Goal: Check status: Check status

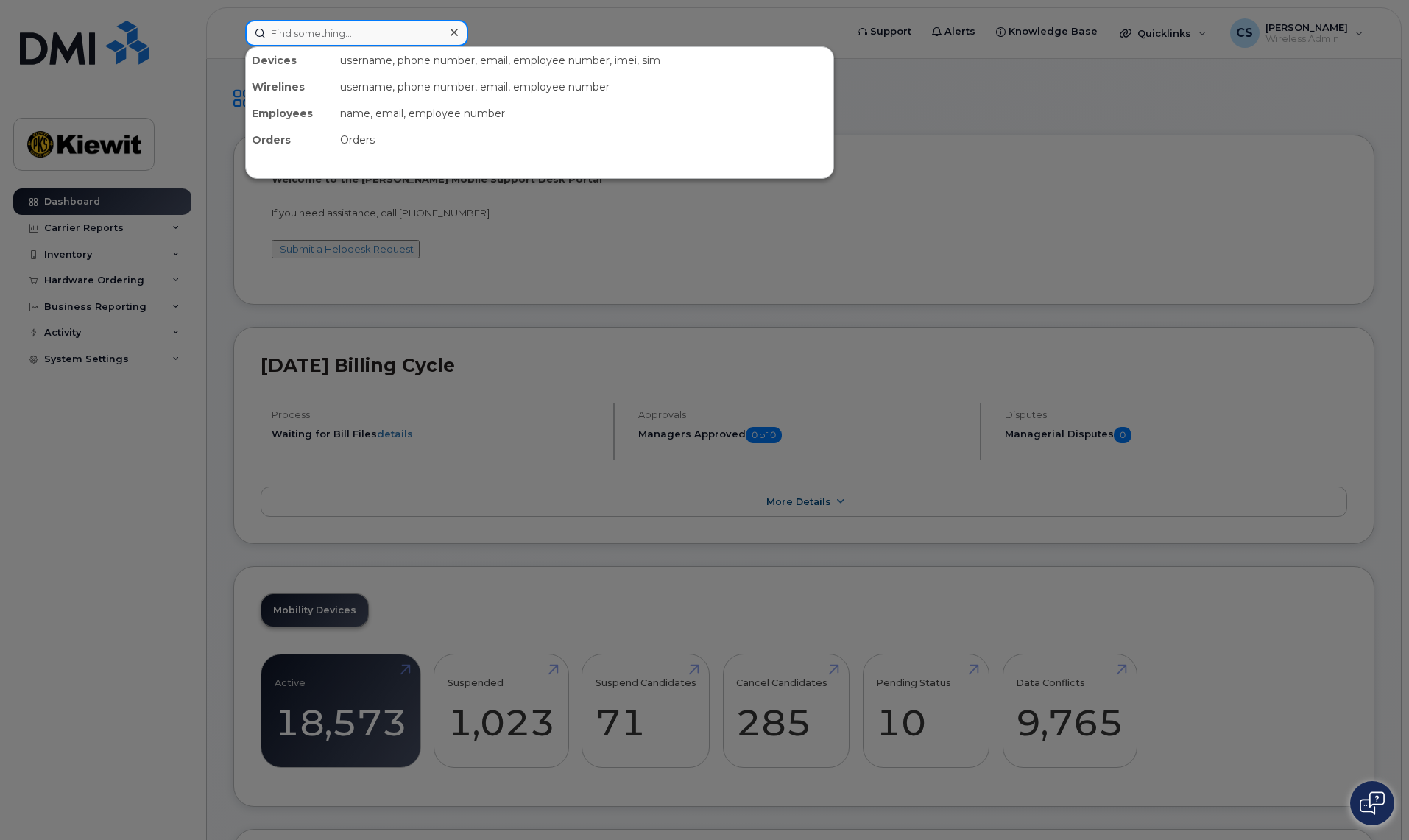
click at [323, 41] on input at bounding box center [357, 33] width 223 height 27
click at [108, 252] on div at bounding box center [704, 420] width 1409 height 840
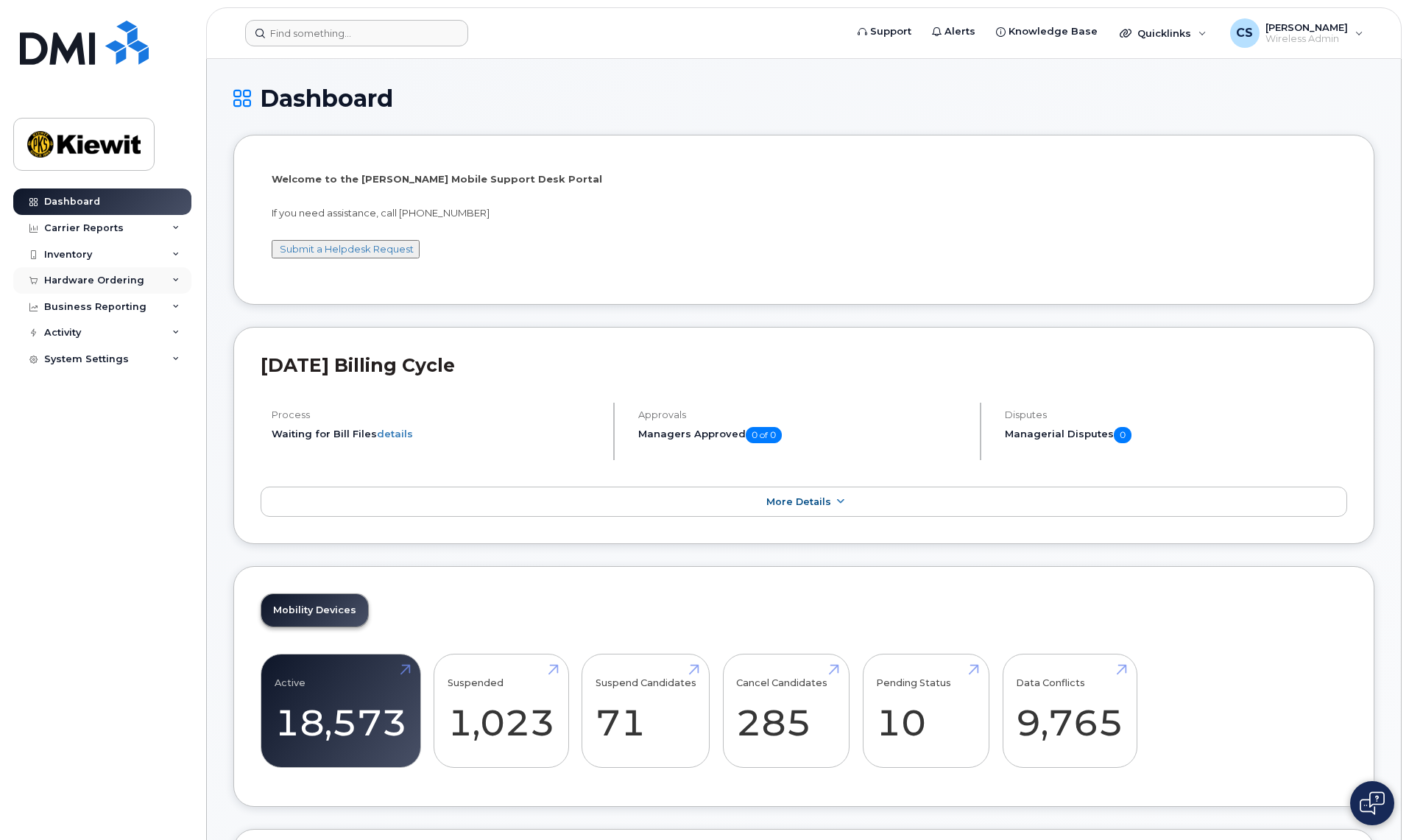
click at [110, 280] on div "Hardware Ordering" at bounding box center [94, 280] width 100 height 12
click at [89, 326] on link "Orders" at bounding box center [115, 336] width 153 height 28
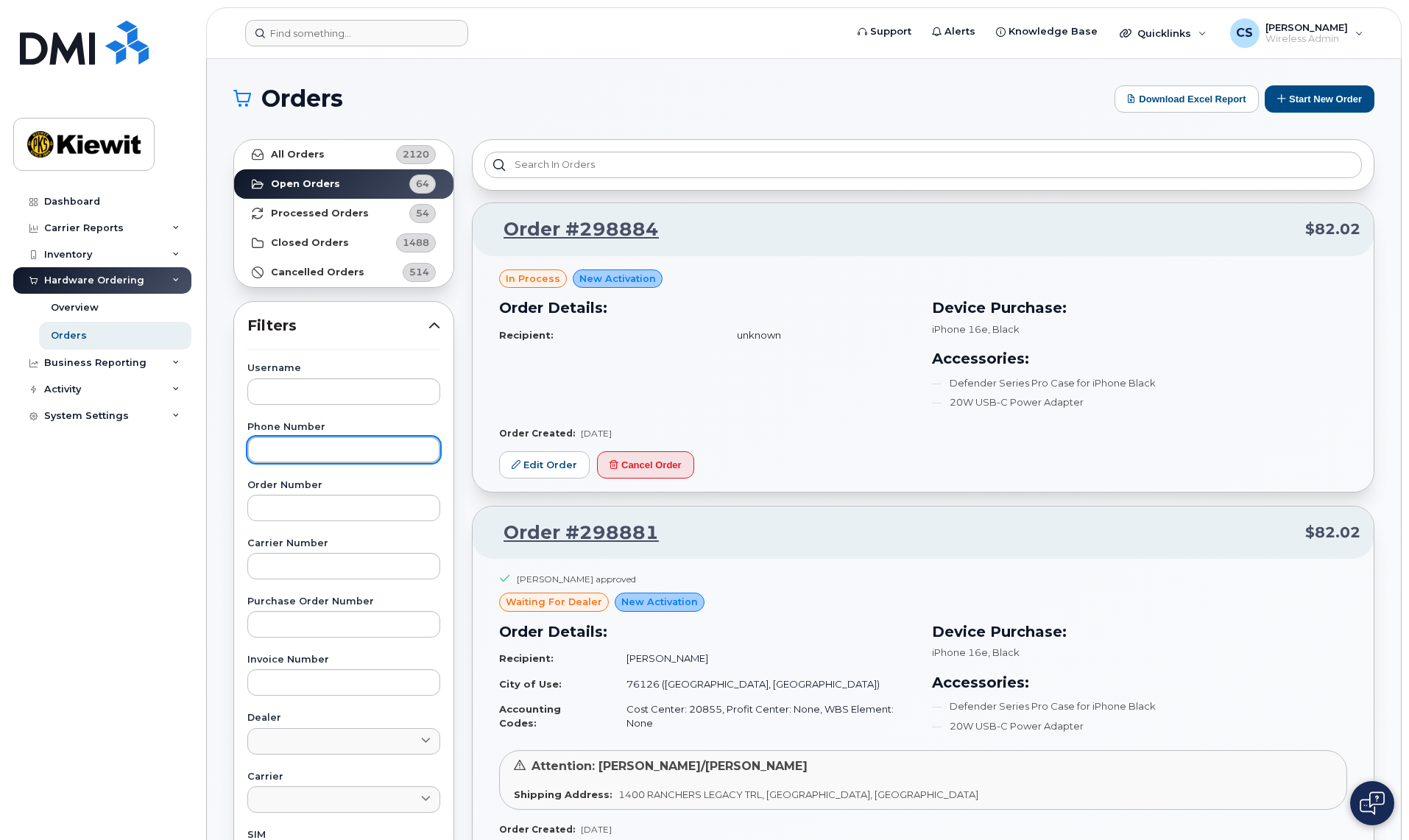
click at [373, 449] on input "text" at bounding box center [343, 449] width 193 height 27
type input "6"
type input "[PERSON_NAME]"
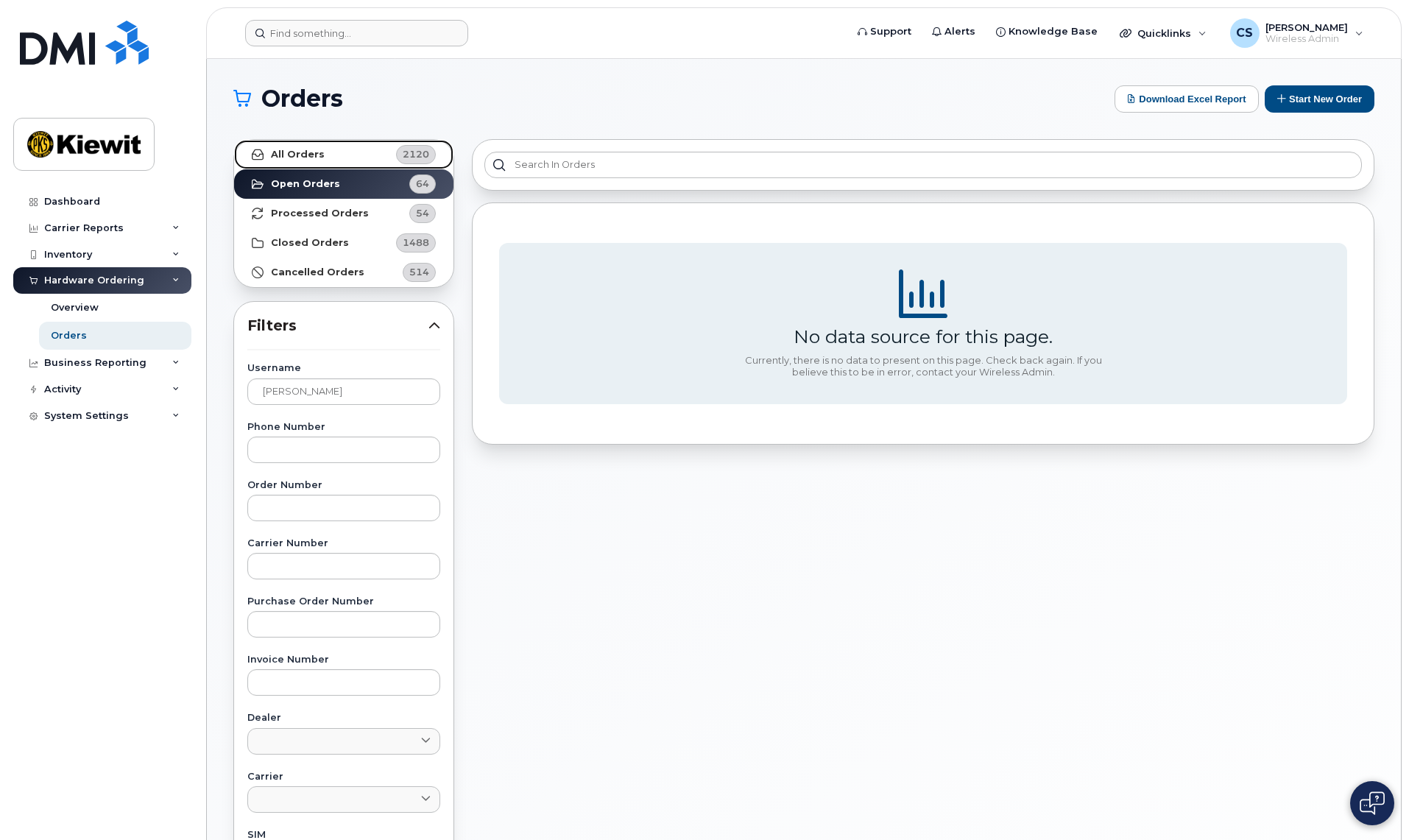
click at [343, 156] on link "All Orders 2120" at bounding box center [343, 155] width 220 height 30
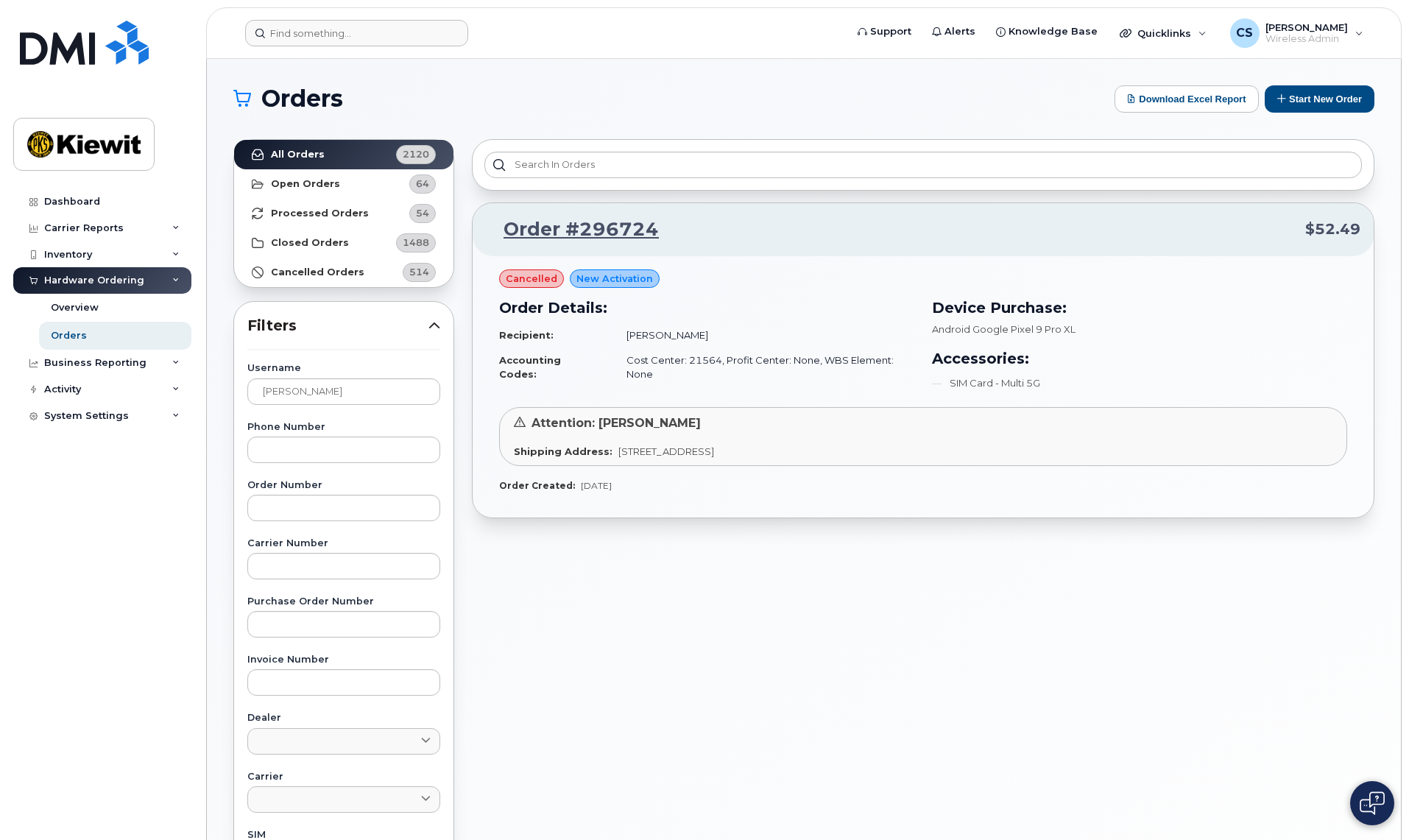
click at [679, 655] on div "Order #296724 $52.49 cancelled New Activation Order Details: Recipient: [PERSON…" at bounding box center [923, 647] width 921 height 1034
